Goal: Task Accomplishment & Management: Complete application form

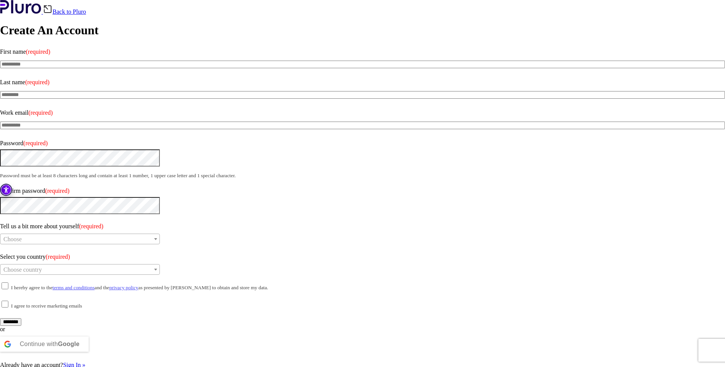
click at [34, 14] on img at bounding box center [20, 7] width 41 height 14
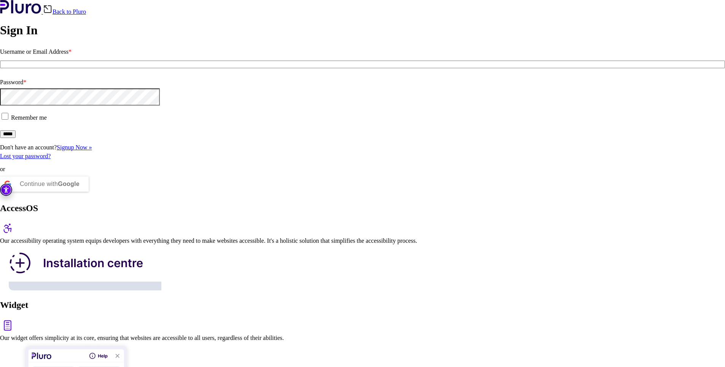
click at [16, 138] on input "*****" at bounding box center [8, 134] width 16 height 8
drag, startPoint x: 171, startPoint y: 250, endPoint x: 174, endPoint y: 254, distance: 5.4
click at [16, 138] on input "*****" at bounding box center [8, 134] width 16 height 8
